Goal: Task Accomplishment & Management: Use online tool/utility

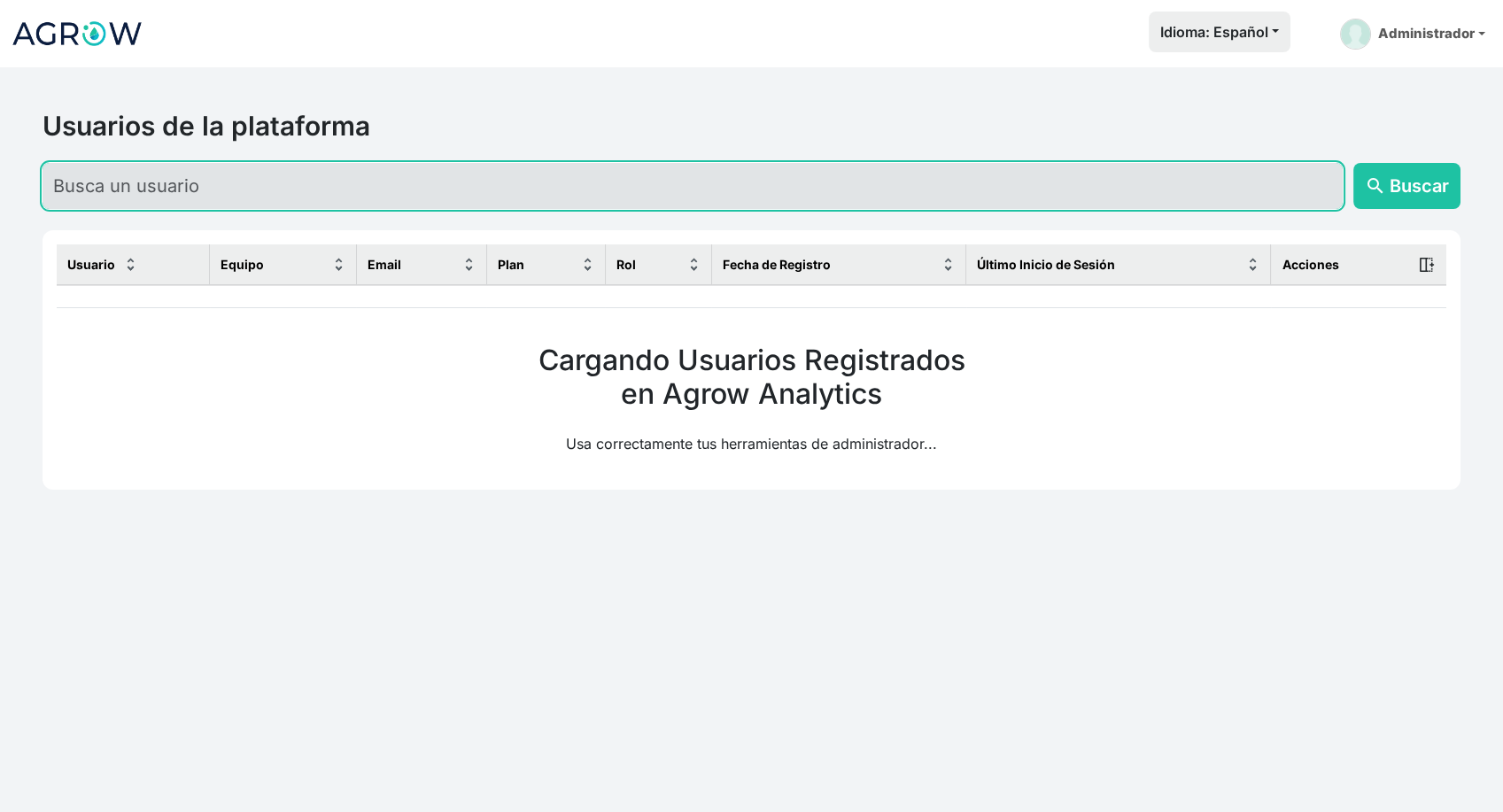
click at [475, 200] on input "text" at bounding box center [693, 186] width 1300 height 46
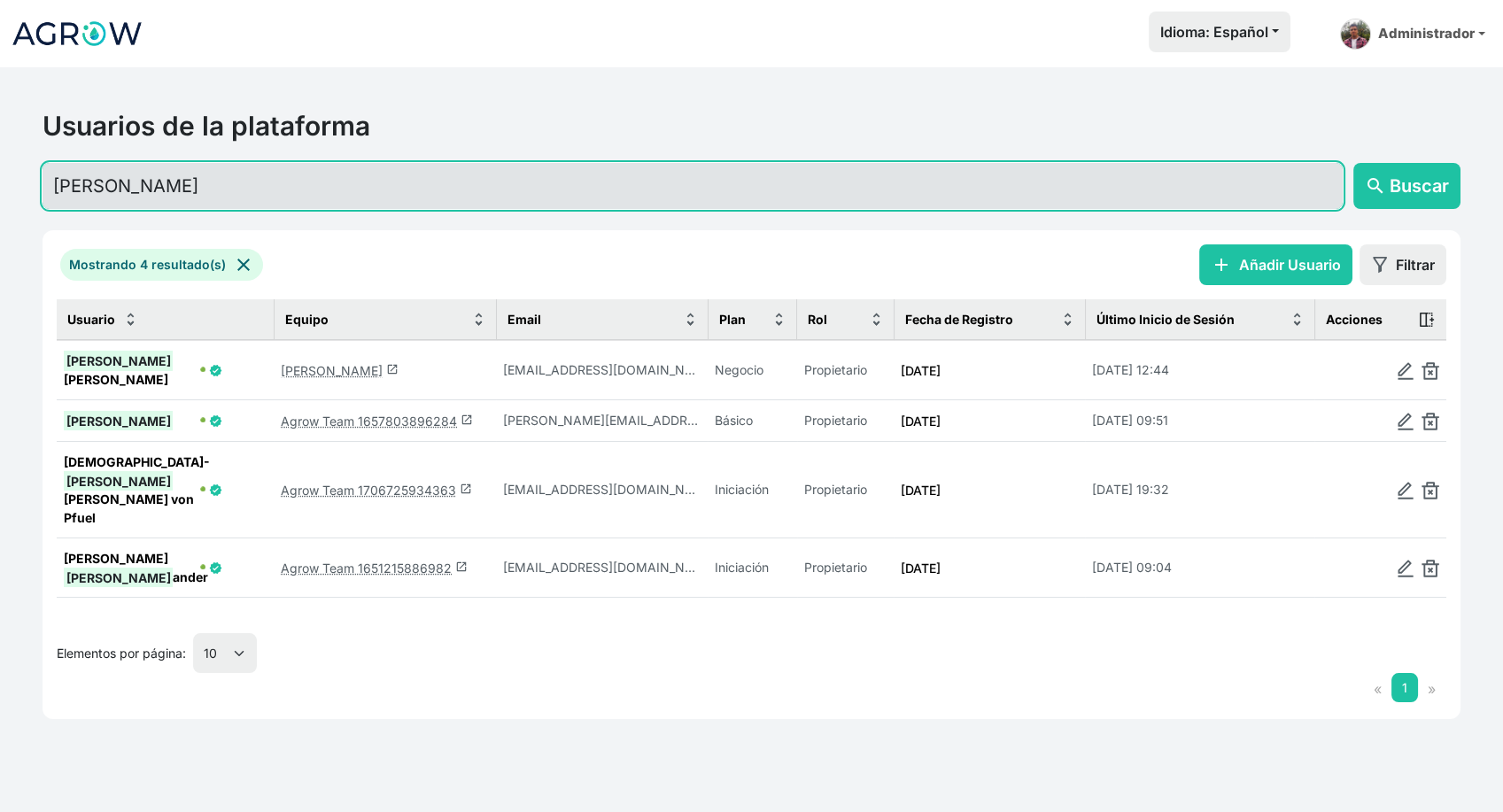
type input "[PERSON_NAME]"
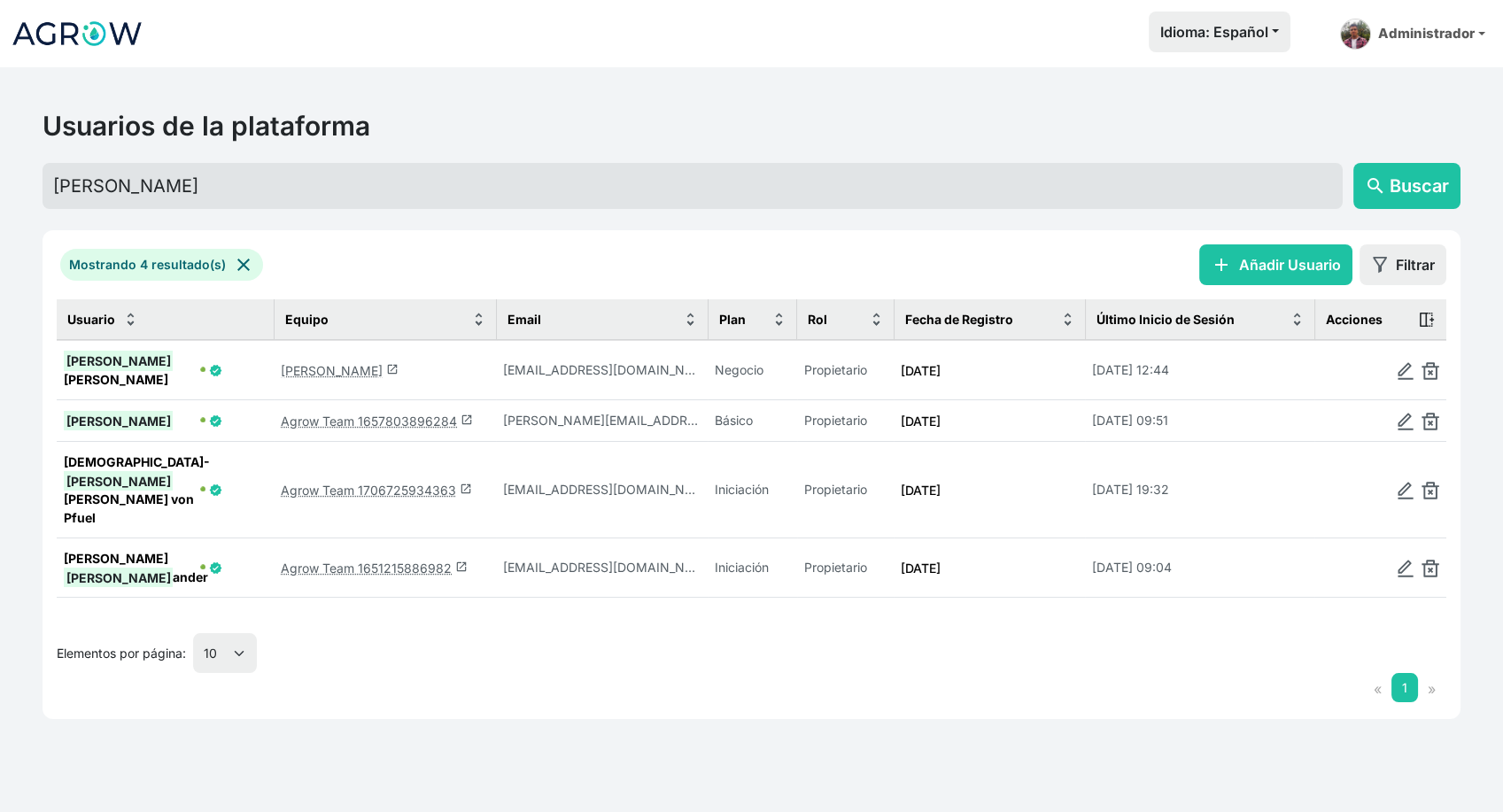
click at [316, 363] on link "[PERSON_NAME] launch" at bounding box center [339, 370] width 118 height 15
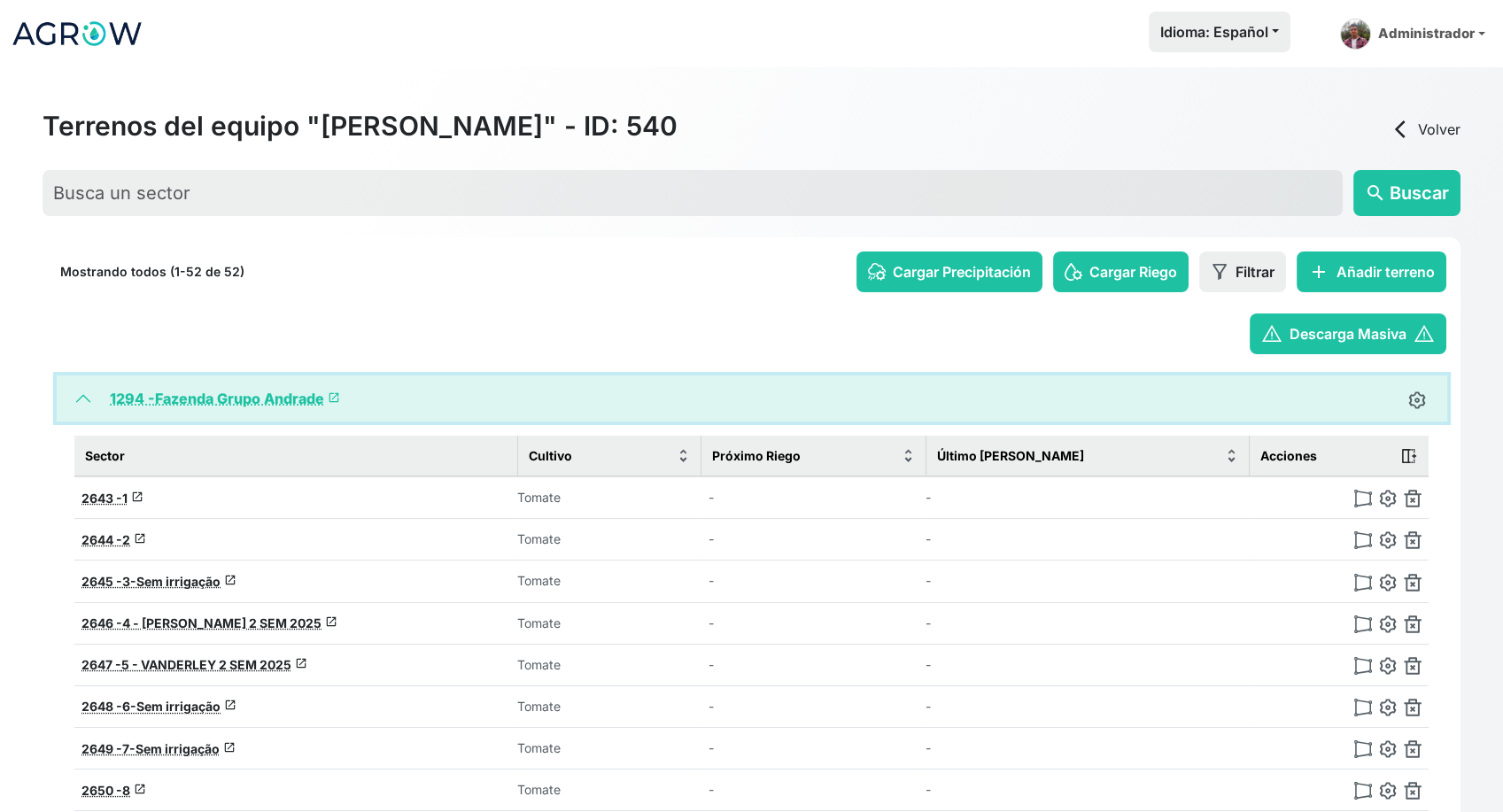
click at [77, 402] on button "1294 - Fazenda Grupo Andrade launch" at bounding box center [752, 399] width 1391 height 46
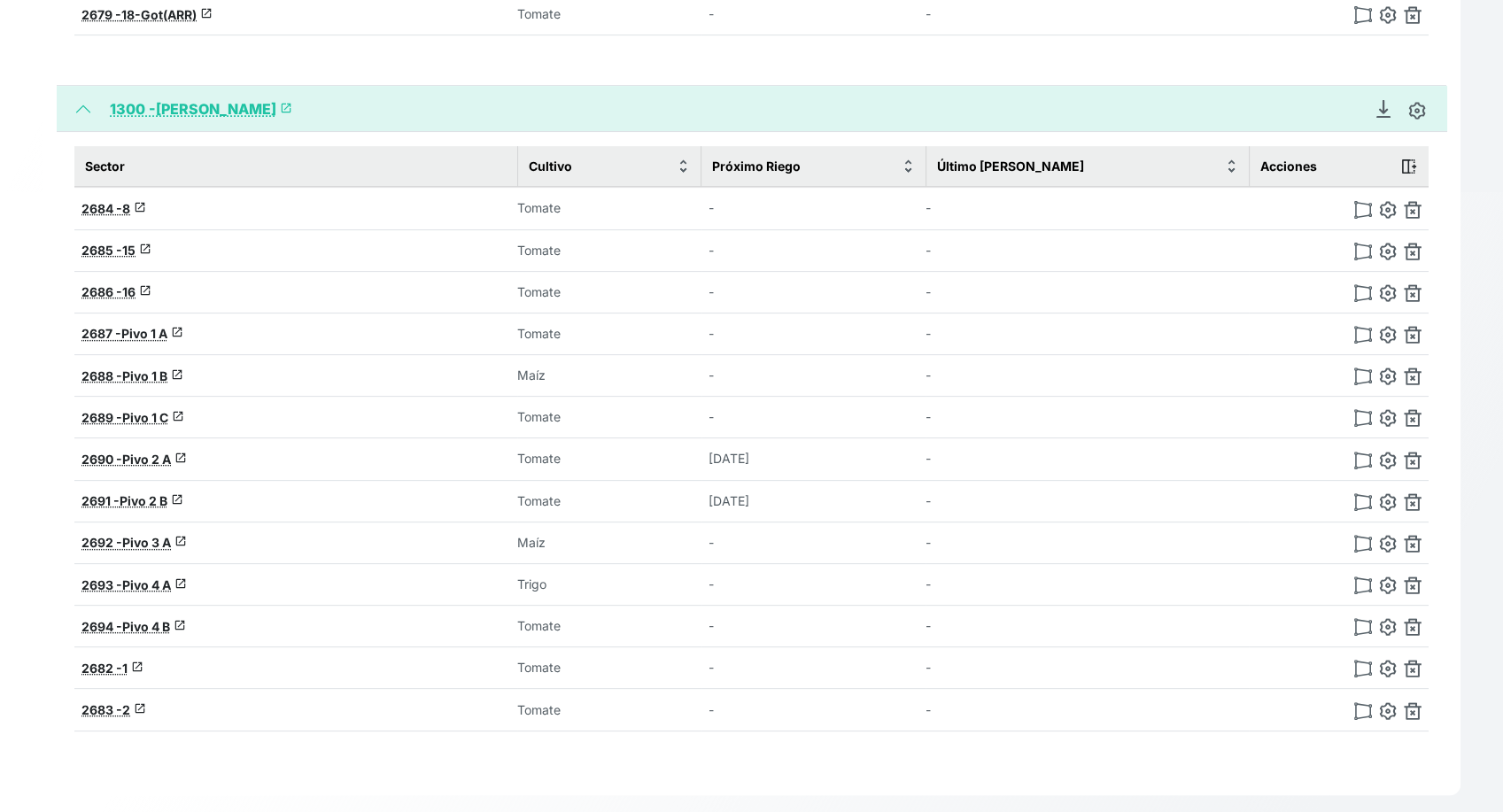
scroll to position [1437, 0]
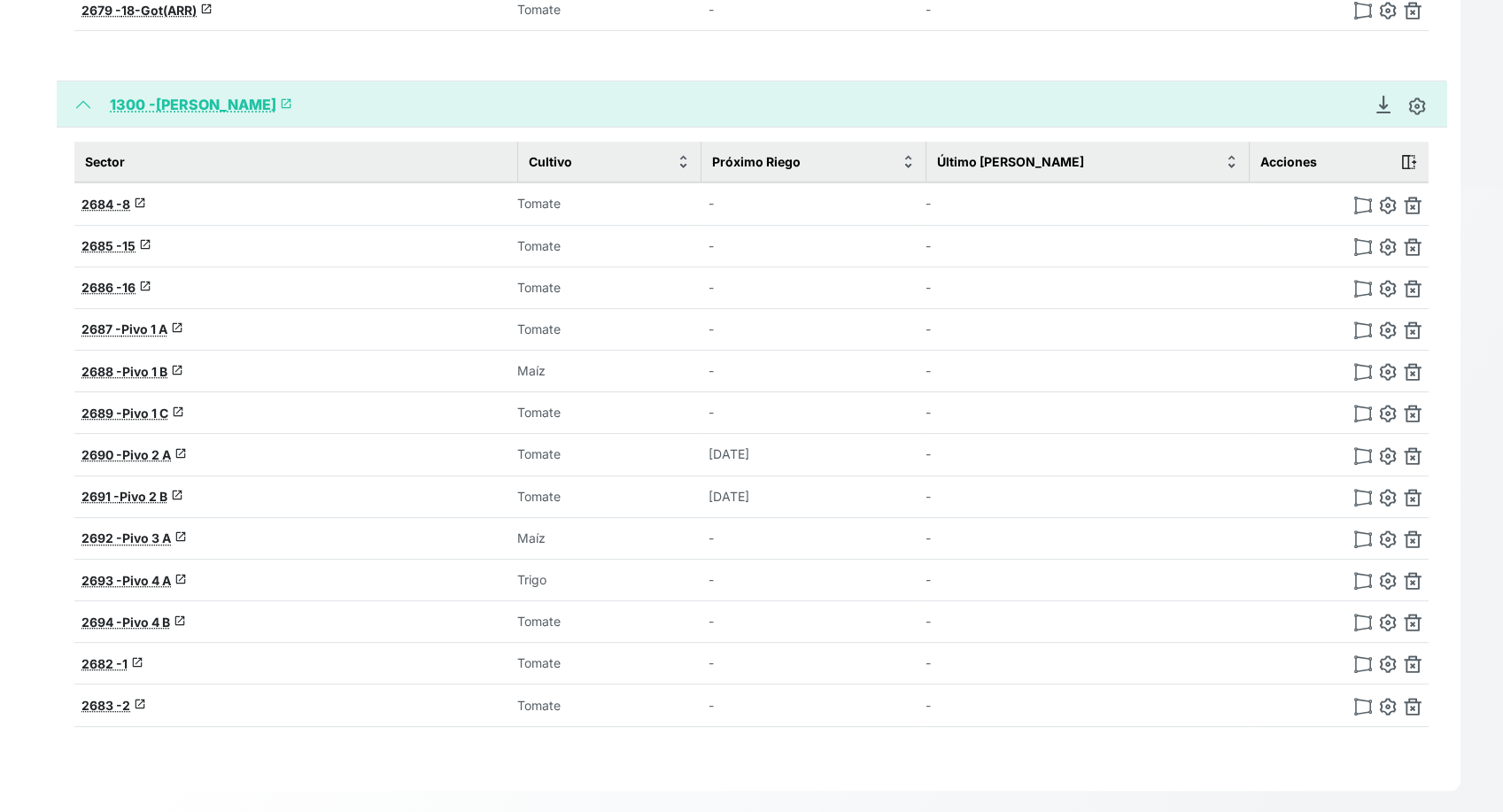
drag, startPoint x: 520, startPoint y: 358, endPoint x: 563, endPoint y: 362, distance: 43.2
click at [563, 362] on td "Maíz" at bounding box center [609, 371] width 184 height 42
drag, startPoint x: 516, startPoint y: 520, endPoint x: 551, endPoint y: 520, distance: 35.0
click at [551, 520] on tr "2692 - Pivo 3 A launch Maíz - -" at bounding box center [752, 538] width 1354 height 42
drag, startPoint x: 522, startPoint y: 559, endPoint x: 577, endPoint y: 561, distance: 55.0
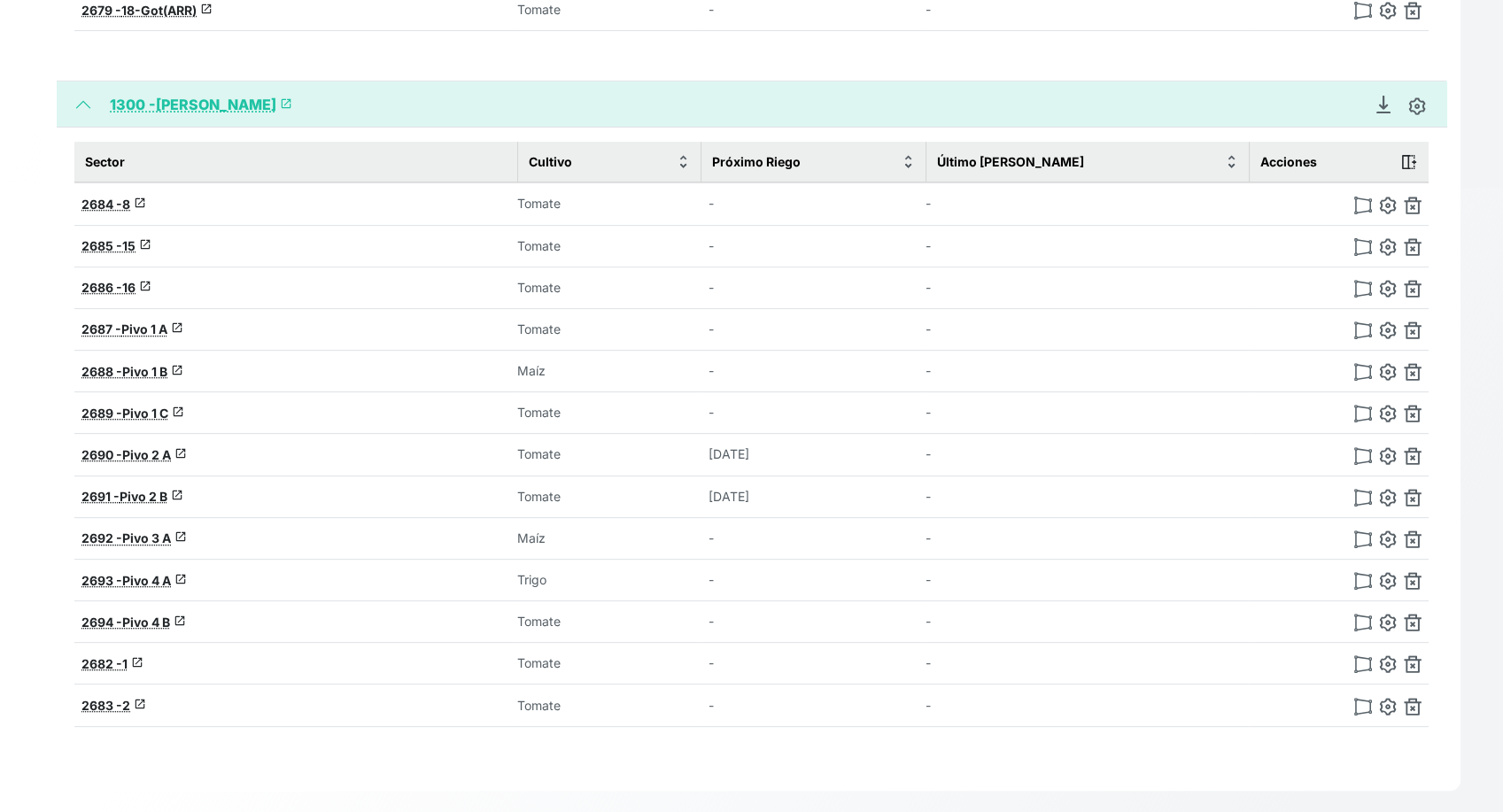
click at [576, 561] on td "Trigo" at bounding box center [609, 580] width 184 height 42
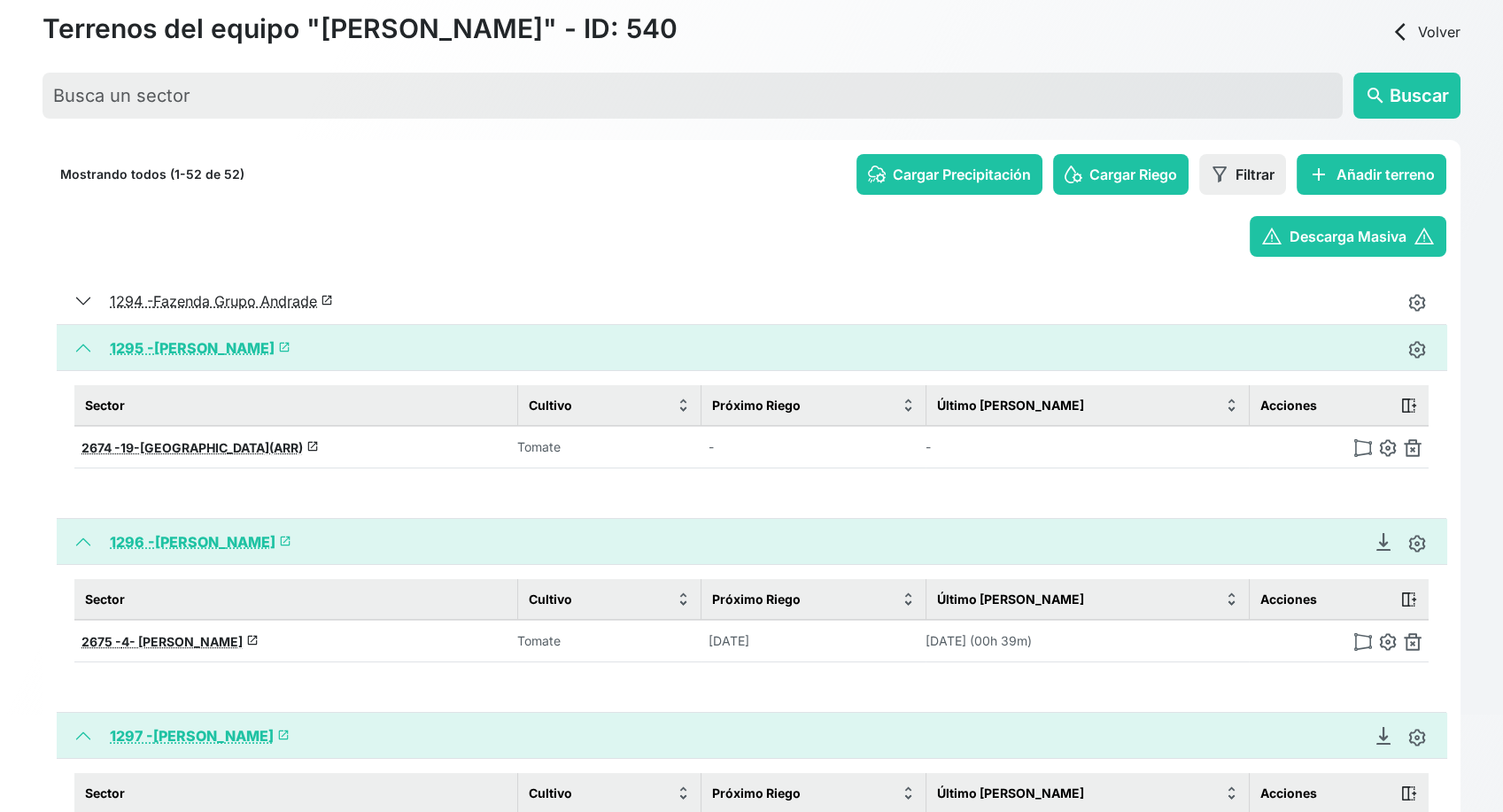
scroll to position [59, 0]
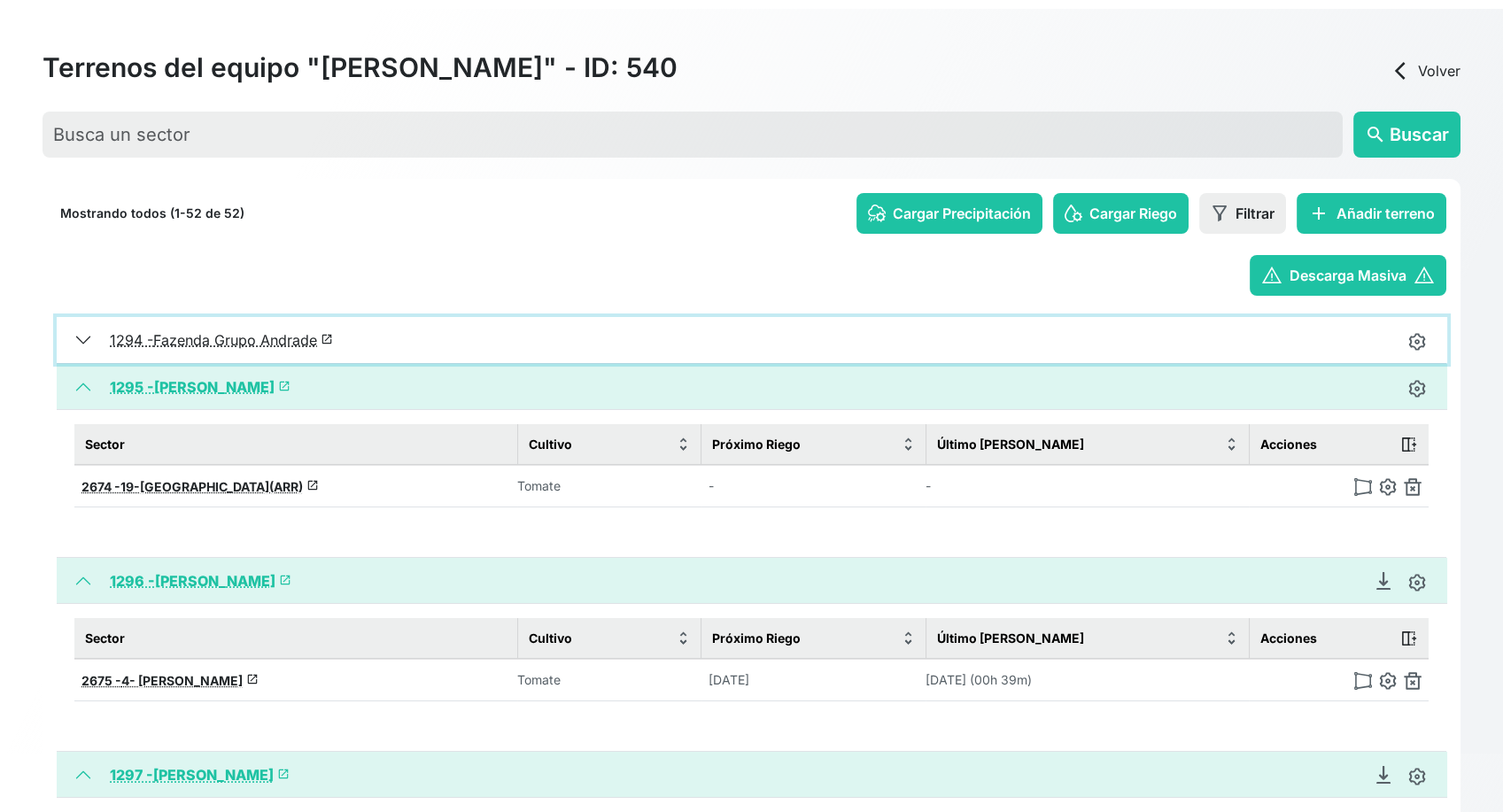
click at [89, 332] on button "1294 - Fazenda Grupo Andrade launch" at bounding box center [752, 340] width 1391 height 46
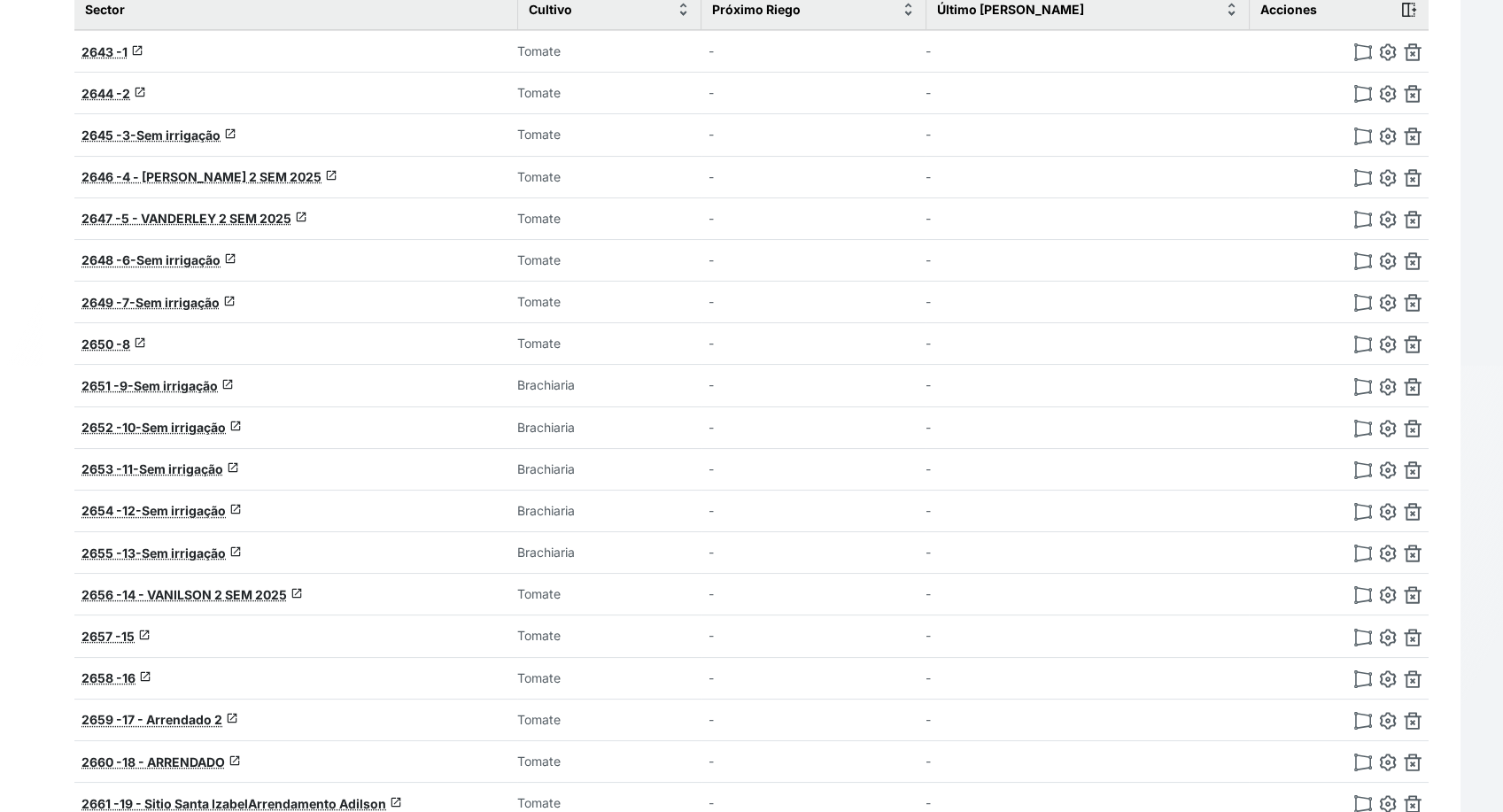
scroll to position [452, 0]
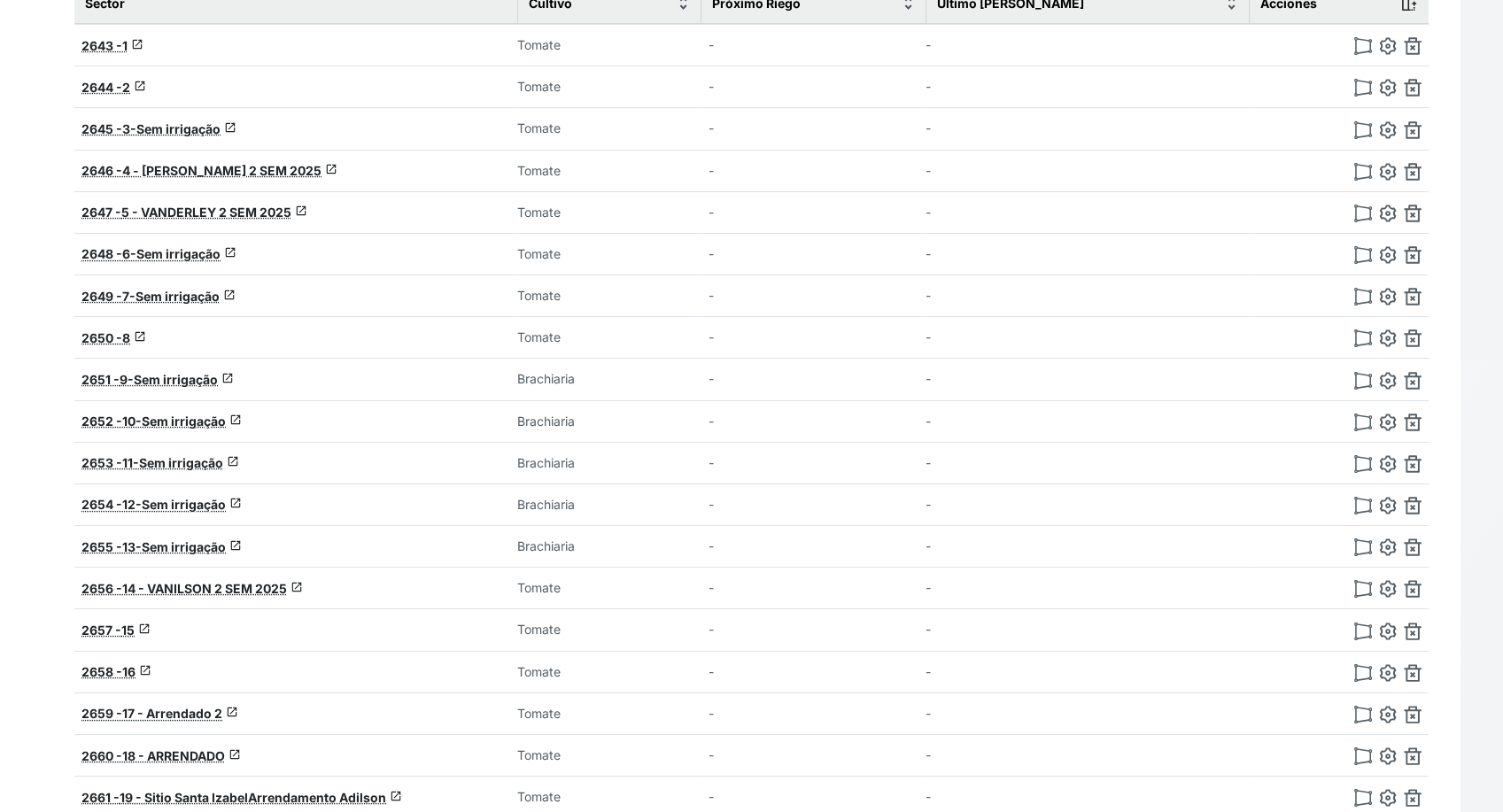
drag, startPoint x: 518, startPoint y: 367, endPoint x: 581, endPoint y: 534, distance: 178.5
click at [581, 534] on tbody "2643 - 1 launch Tomate - - 2644 - 2 launch Tomate - - 2645 - 3-Sem irrigação la…" at bounding box center [752, 680] width 1354 height 1313
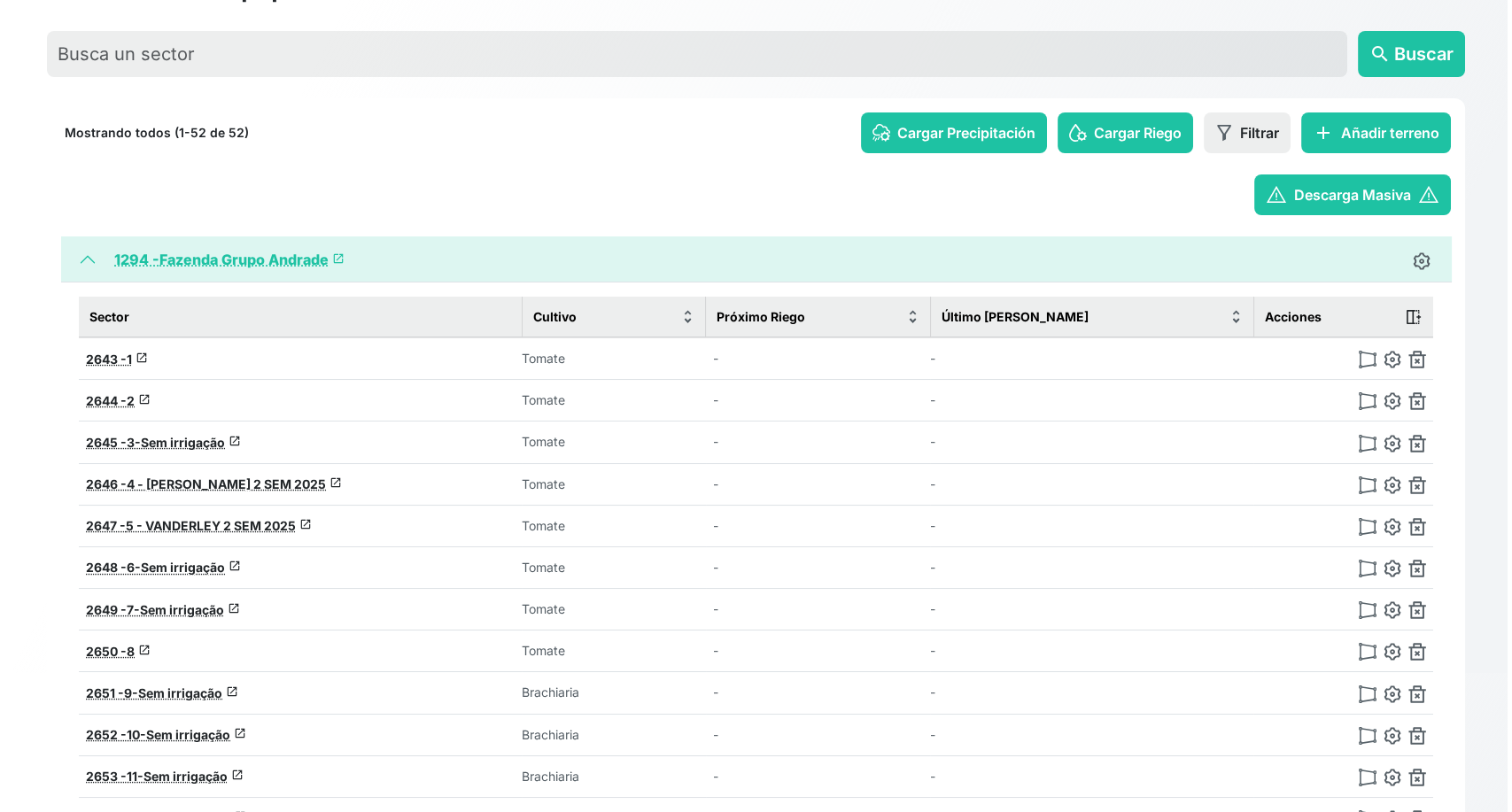
scroll to position [59, 0]
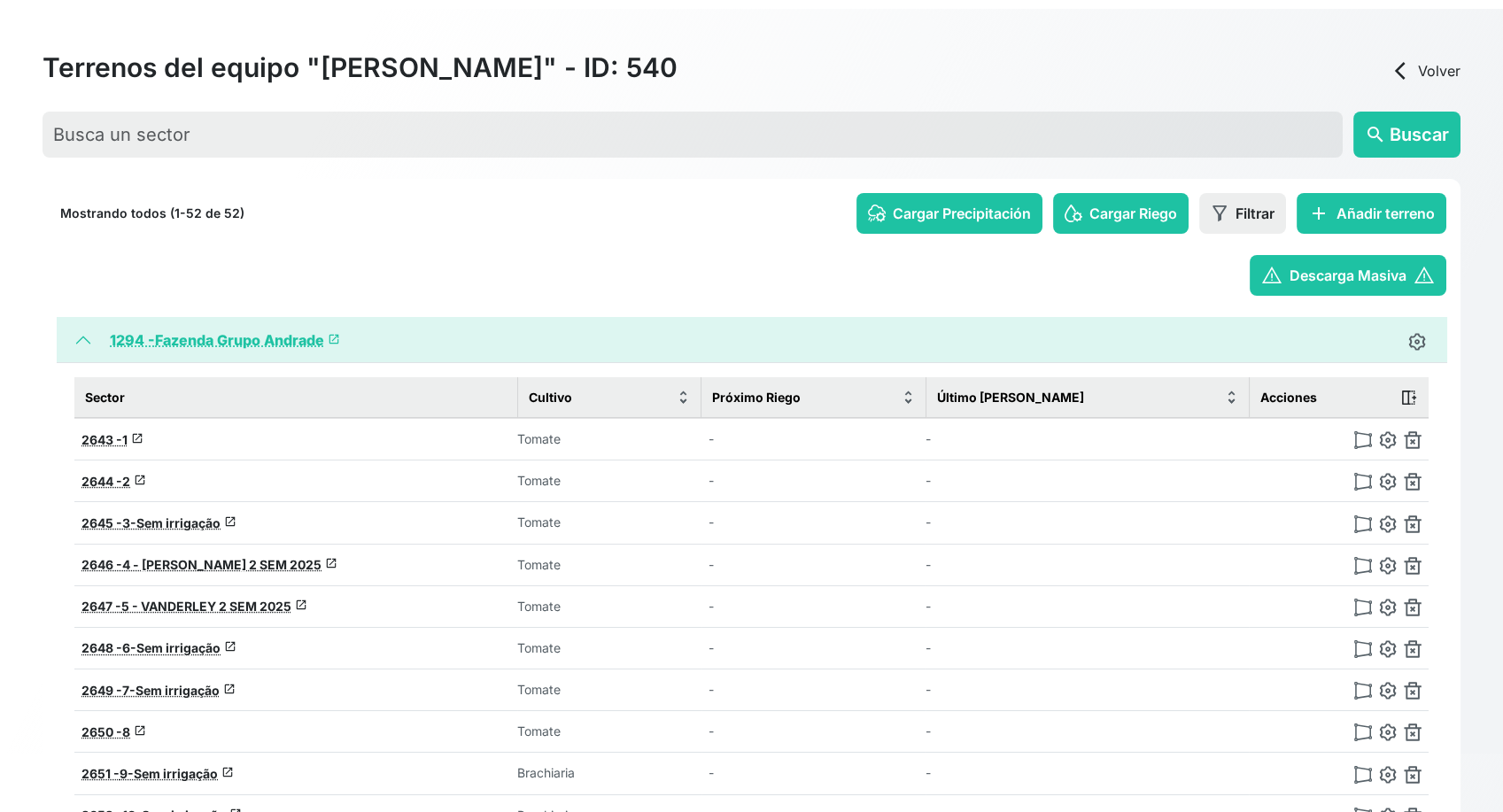
click at [206, 337] on link "1294 - Fazenda Grupo Andrade launch" at bounding box center [224, 340] width 231 height 18
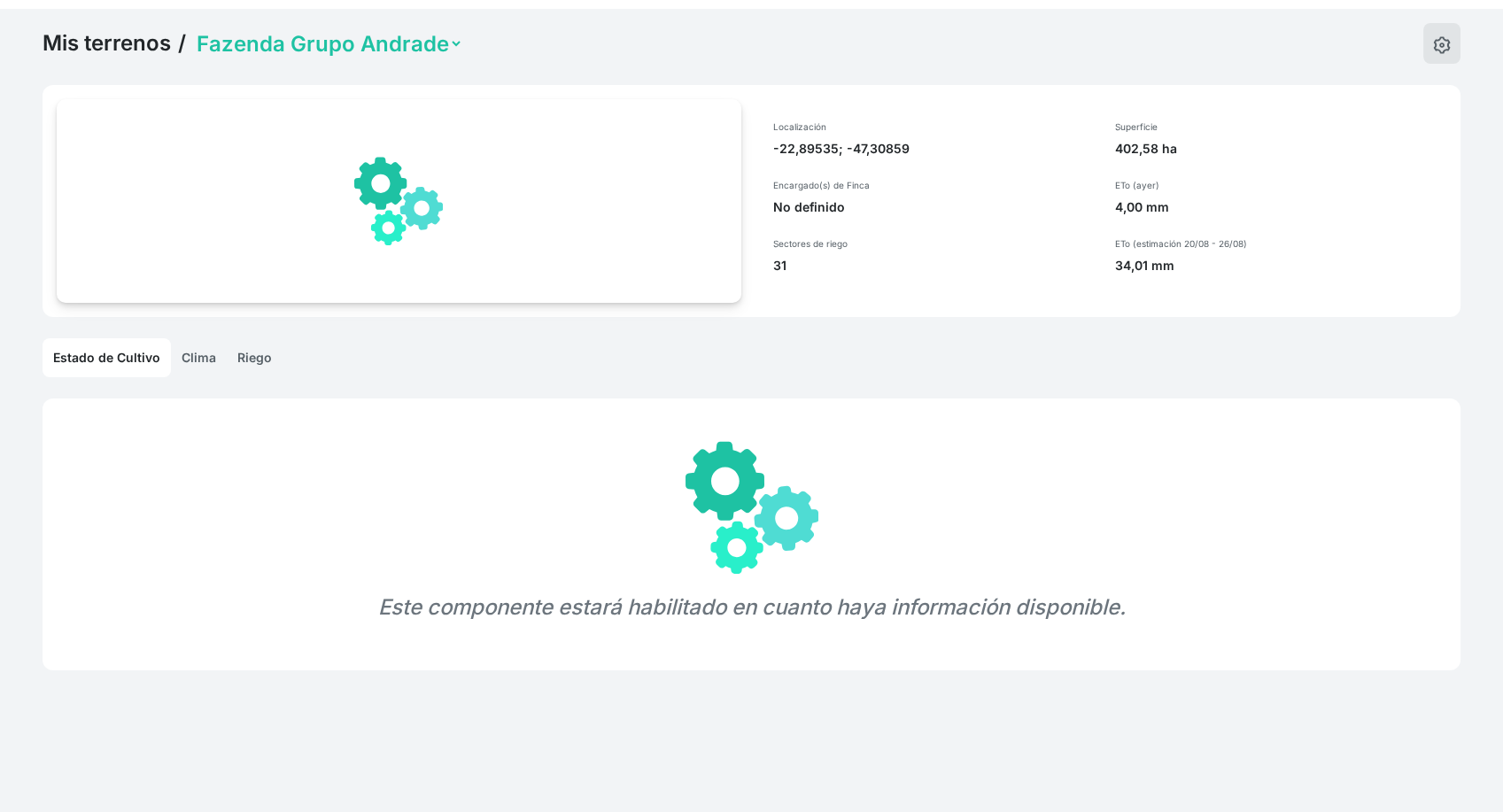
select select "1294"
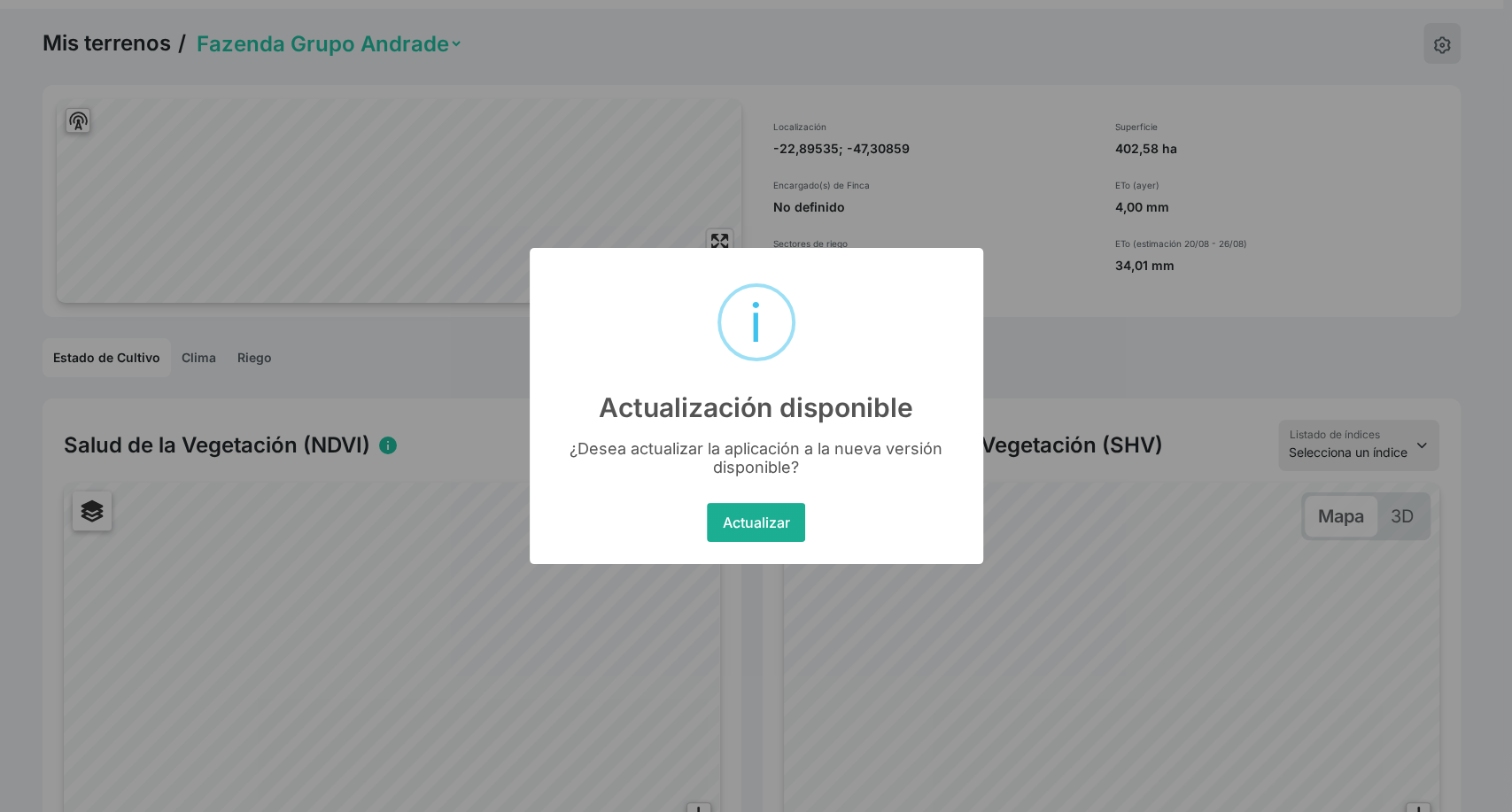
click at [746, 520] on button "Actualizar" at bounding box center [756, 523] width 98 height 39
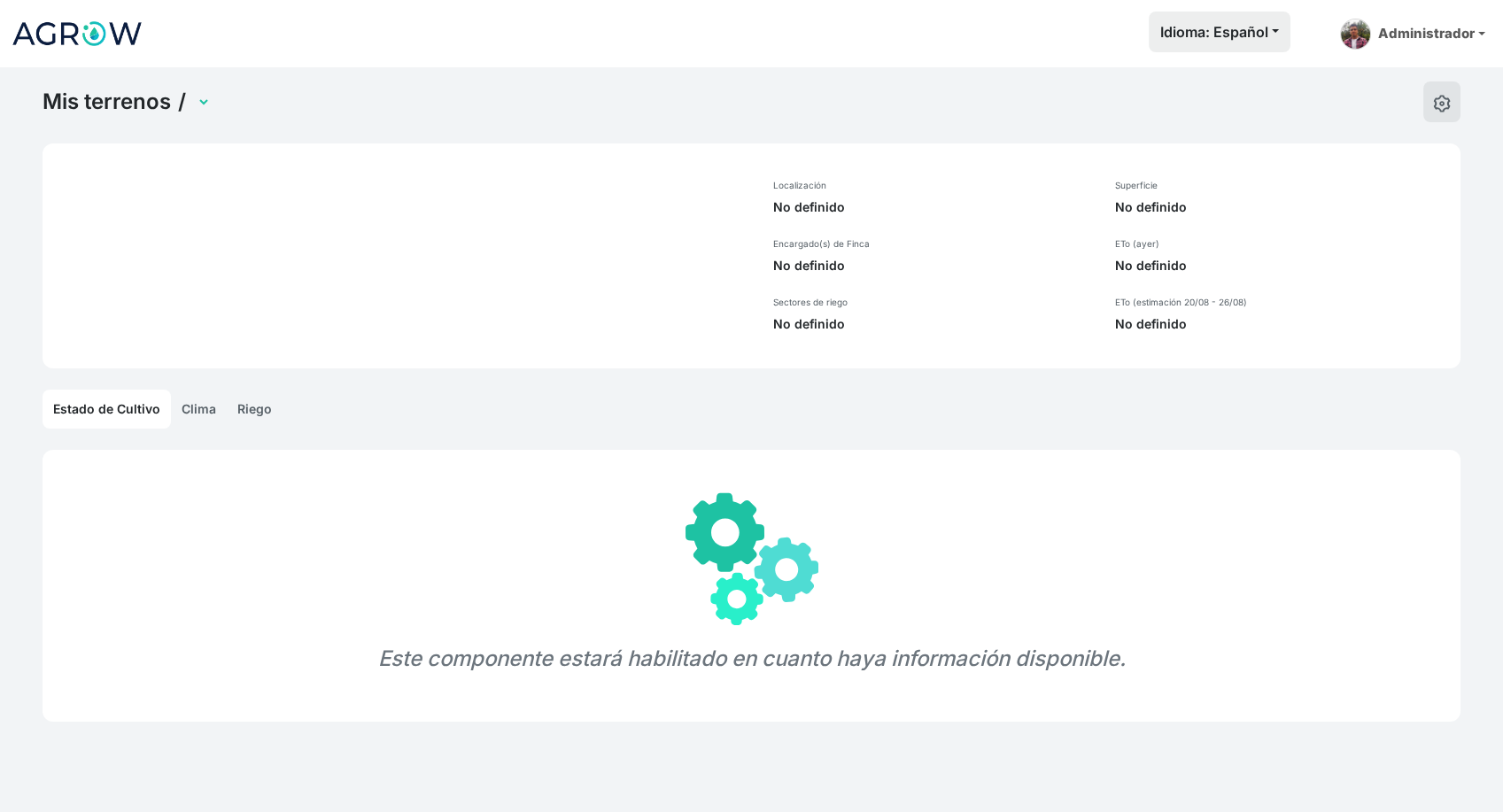
select select "1294"
